Goal: Task Accomplishment & Management: Manage account settings

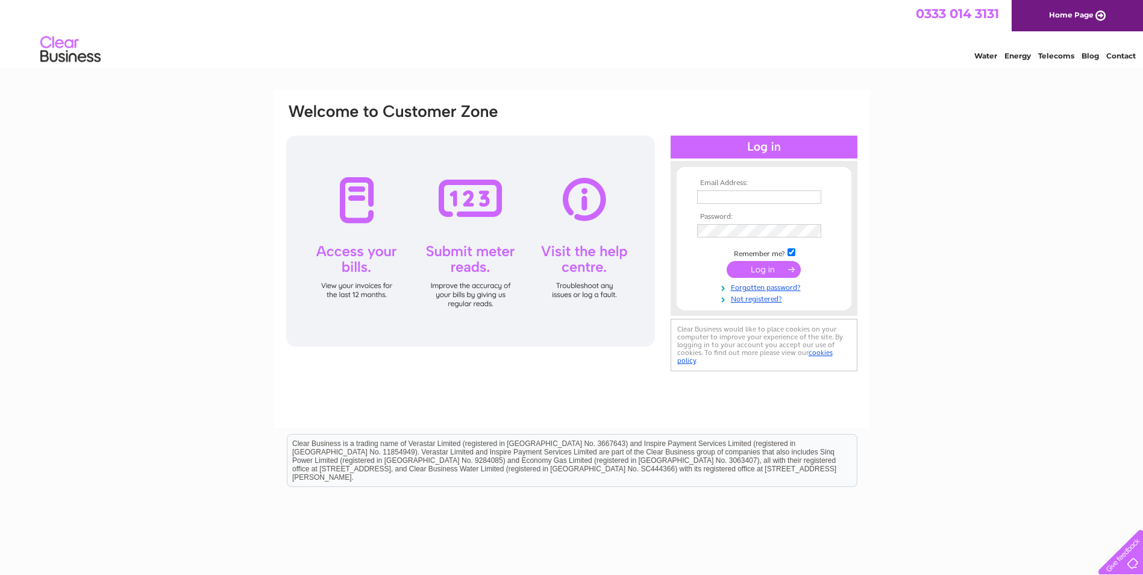
type input "grace.cuthbert@johnritchie.co.uk"
click at [772, 272] on input "submit" at bounding box center [764, 269] width 74 height 17
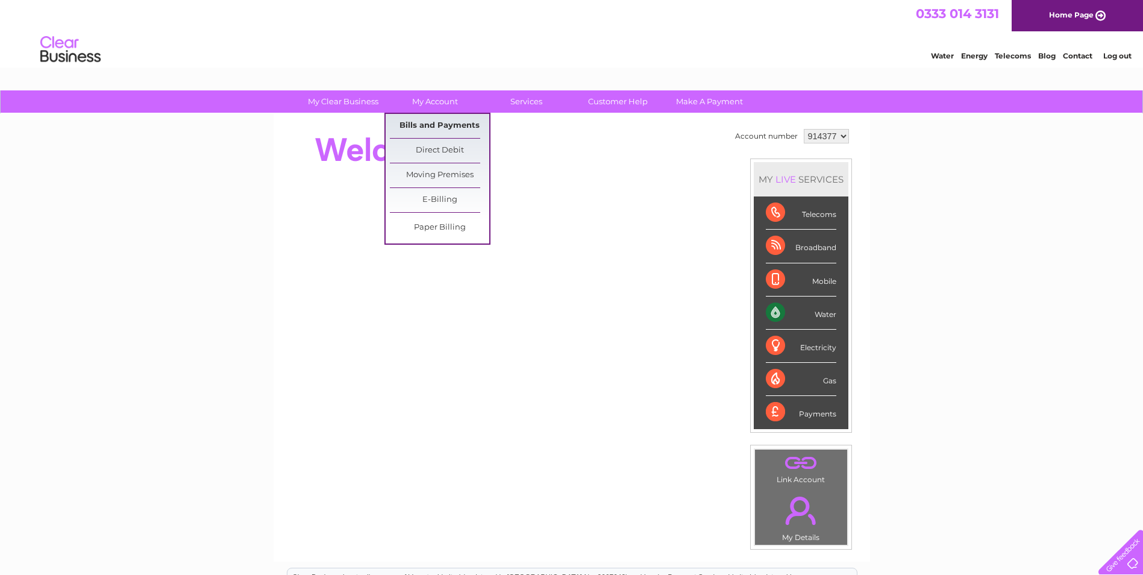
click at [428, 123] on link "Bills and Payments" at bounding box center [439, 126] width 99 height 24
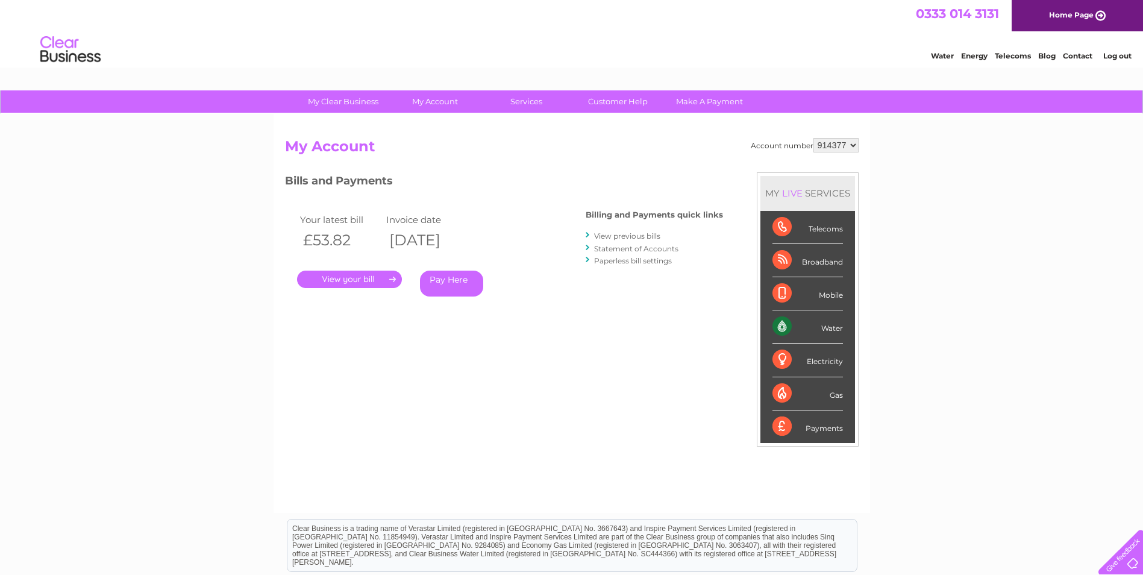
click at [368, 280] on link "." at bounding box center [349, 279] width 105 height 17
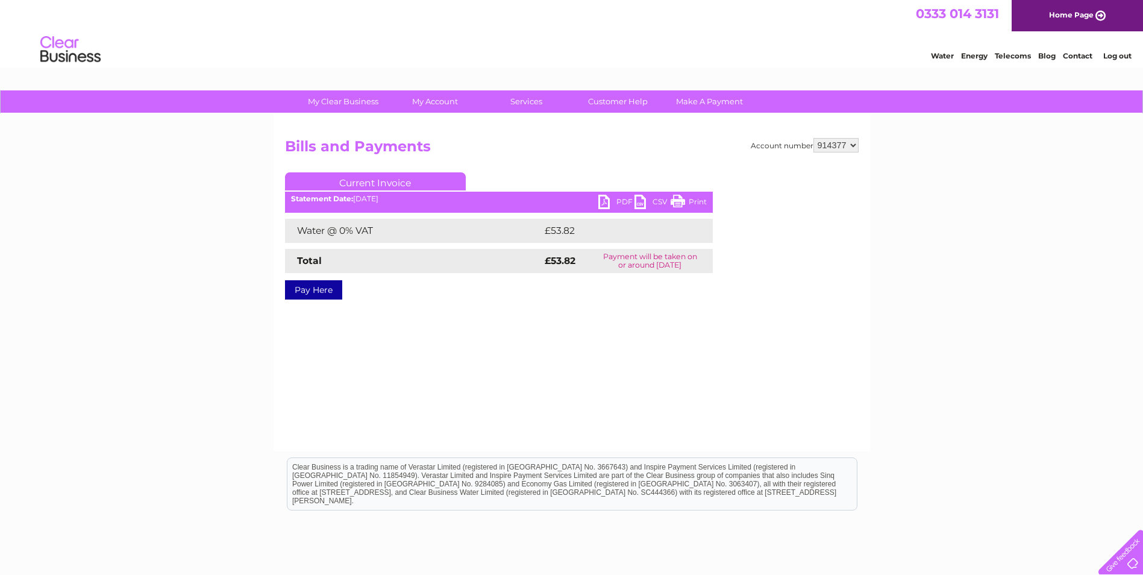
click at [599, 206] on link "PDF" at bounding box center [617, 203] width 36 height 17
